Goal: Task Accomplishment & Management: Manage account settings

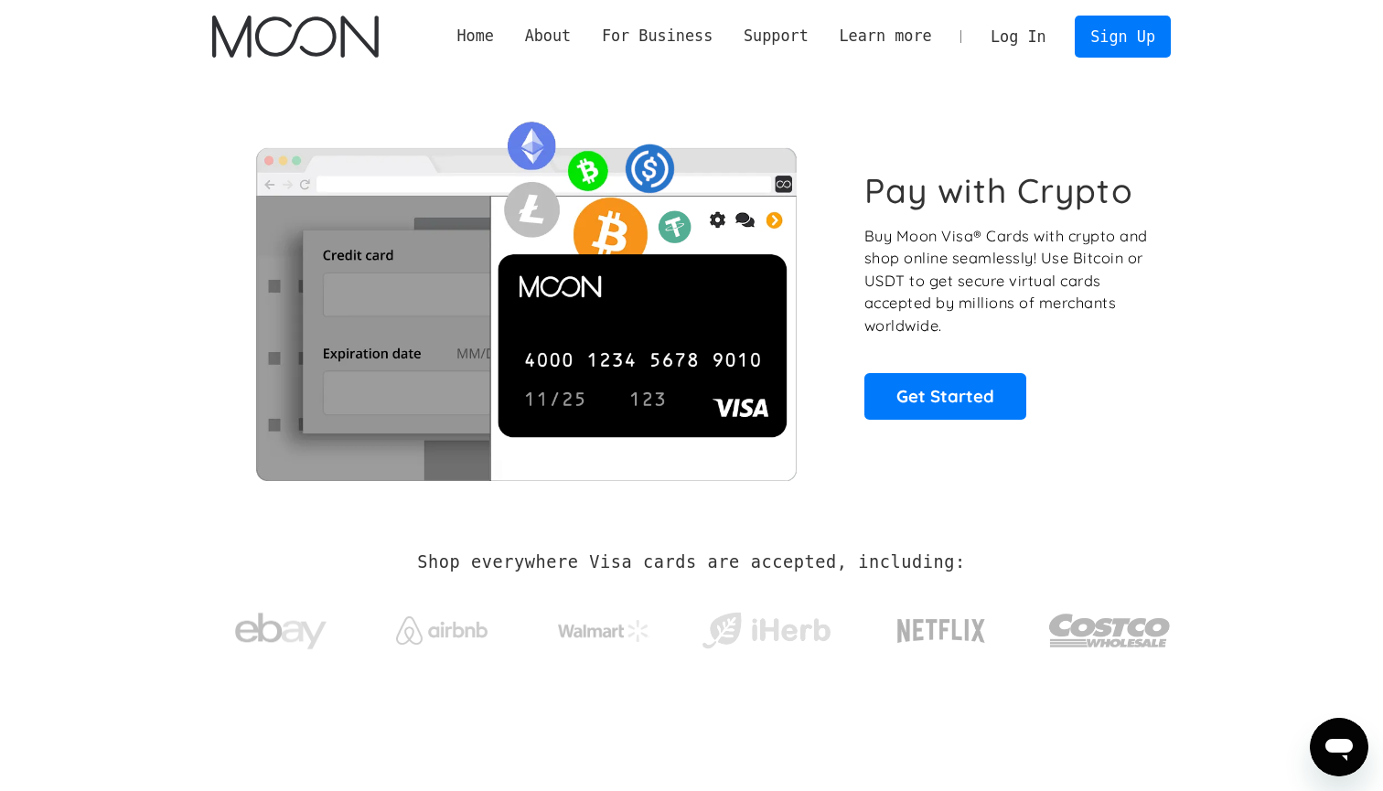
click at [1007, 34] on link "Log In" at bounding box center [1018, 36] width 86 height 40
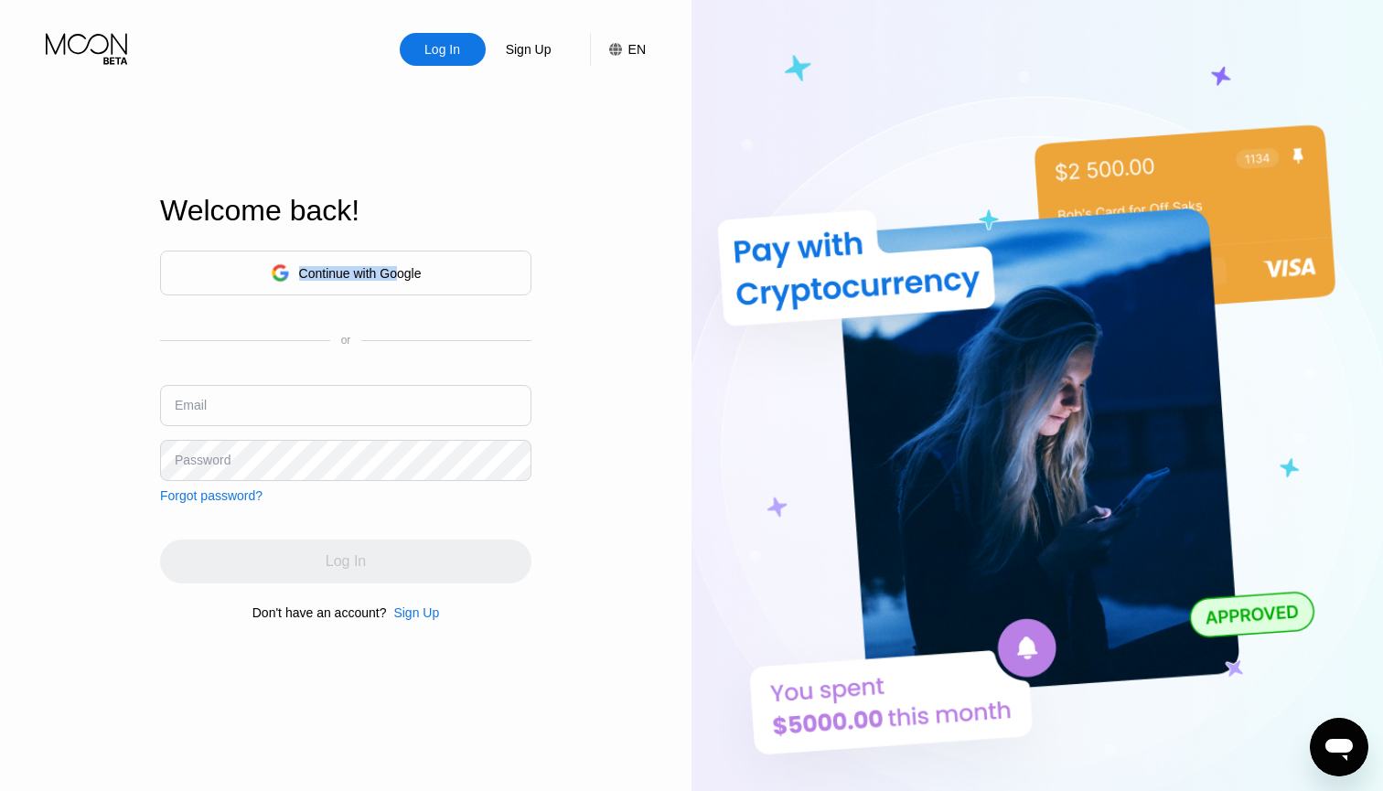
click at [397, 266] on div "Continue with Google" at bounding box center [360, 273] width 123 height 15
click at [328, 281] on div "Continue with Google" at bounding box center [346, 273] width 151 height 28
click at [713, 184] on img at bounding box center [1036, 435] width 691 height 871
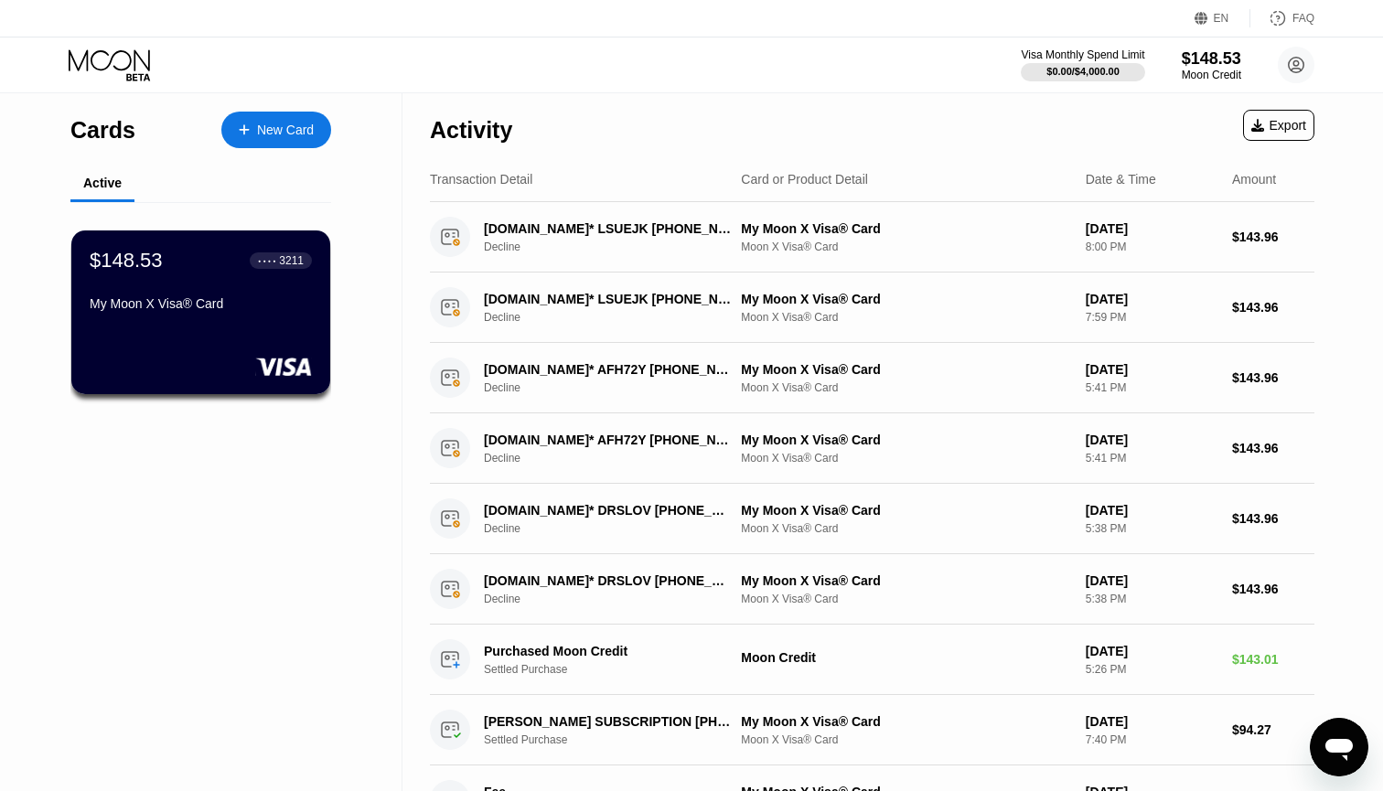
click at [873, 125] on div "Activity Export" at bounding box center [872, 125] width 884 height 64
